Goal: Navigation & Orientation: Find specific page/section

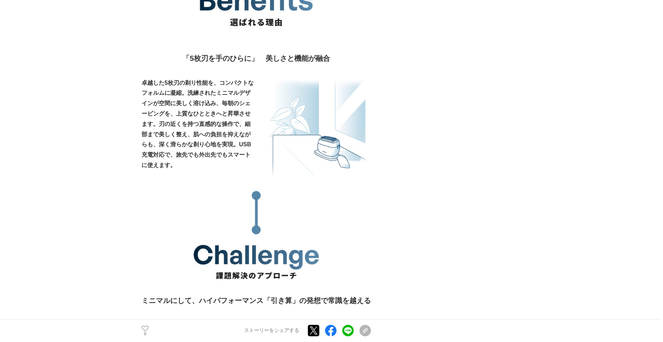
scroll to position [184, 0]
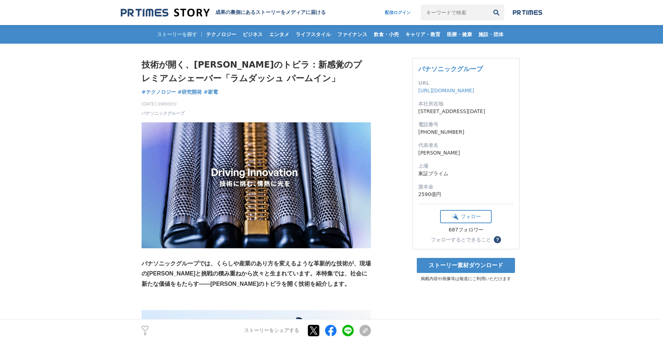
click at [167, 15] on img at bounding box center [165, 13] width 89 height 10
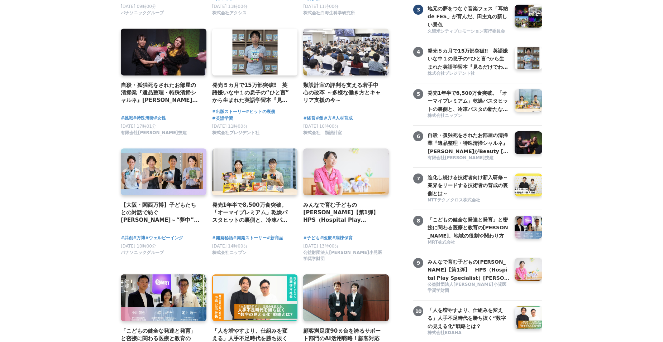
scroll to position [205, 0]
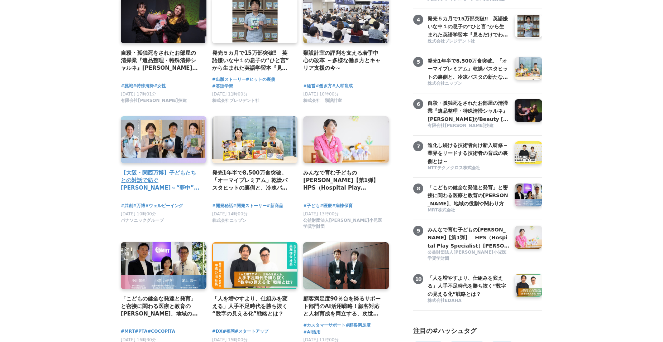
click at [137, 153] on link at bounding box center [164, 139] width 90 height 49
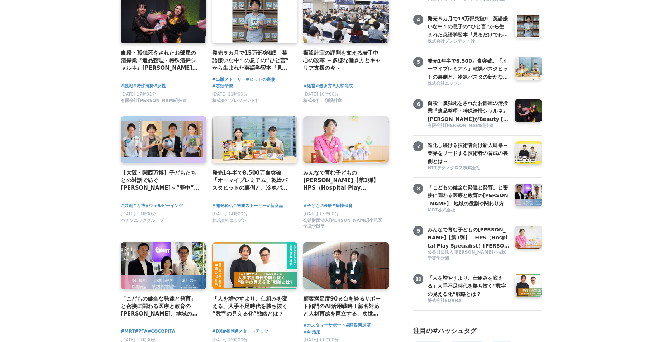
scroll to position [0, 0]
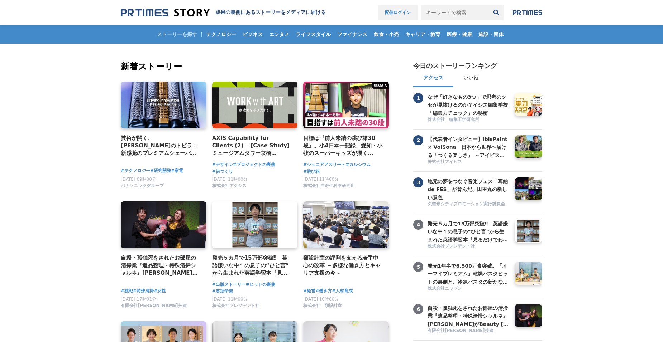
click at [402, 9] on link "配信ログイン" at bounding box center [398, 13] width 40 height 16
